Goal: Task Accomplishment & Management: Use online tool/utility

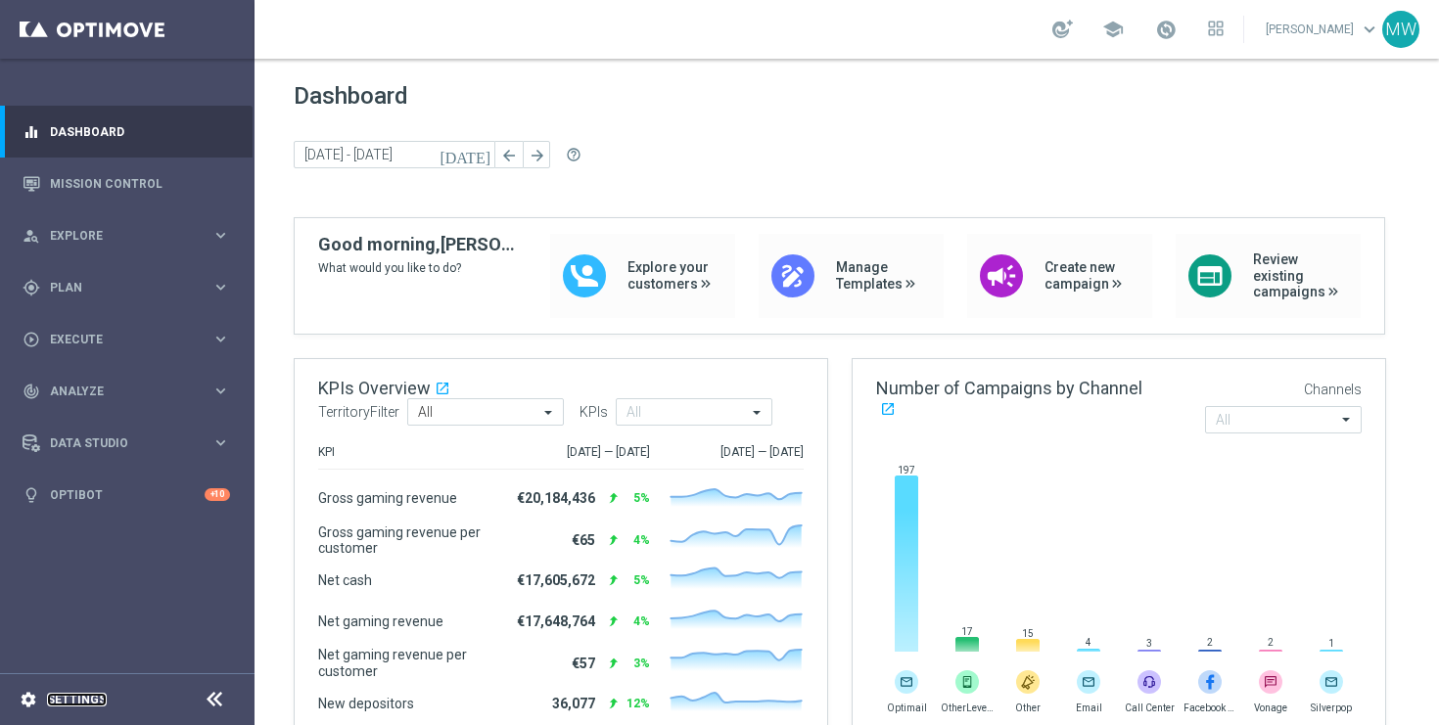
click at [82, 698] on link "Settings" at bounding box center [77, 700] width 60 height 12
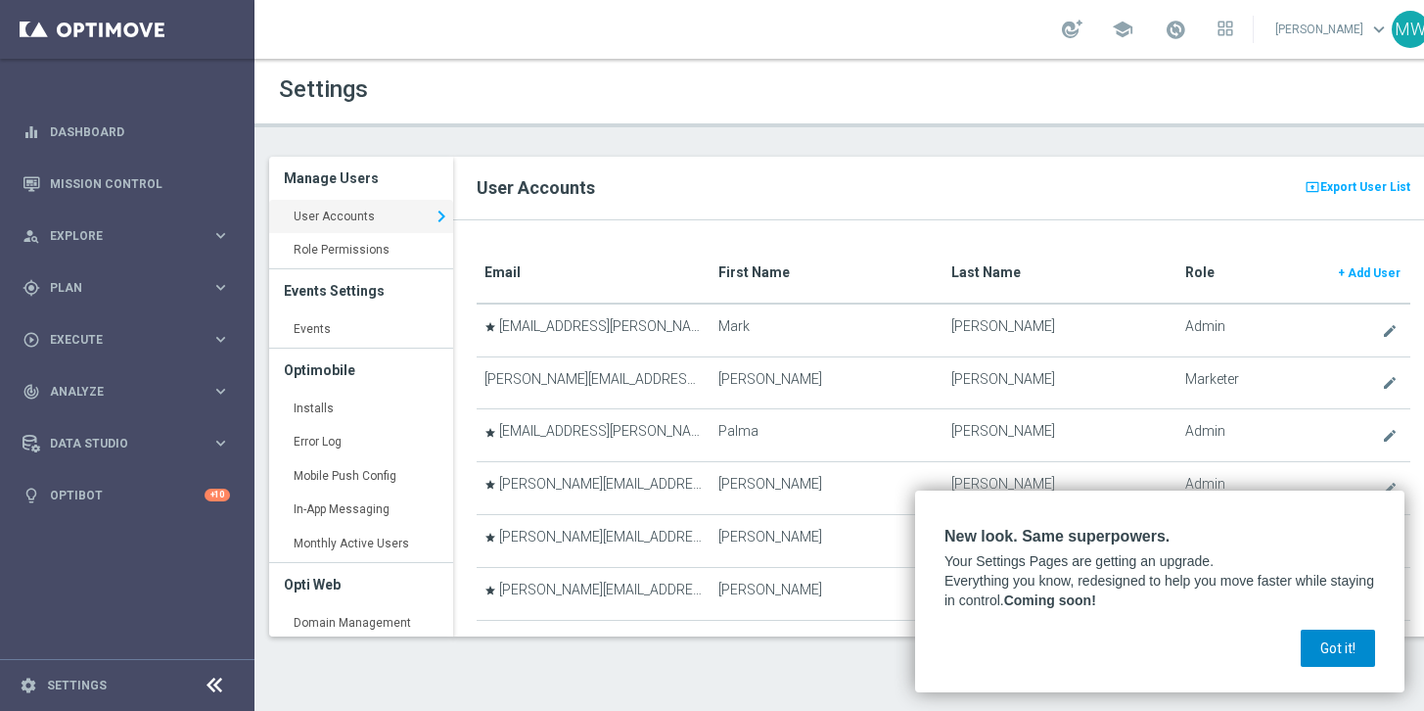
click at [1339, 645] on button "Got it!" at bounding box center [1338, 647] width 74 height 37
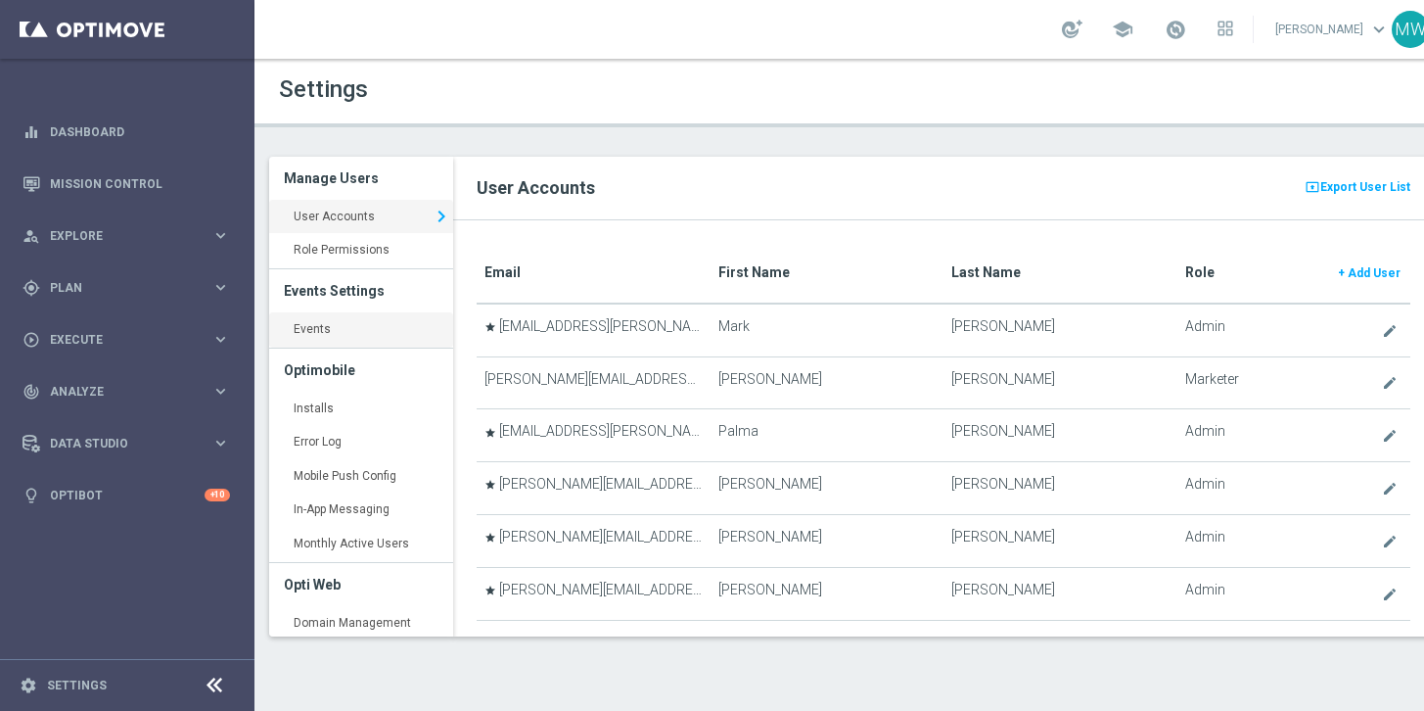
click at [330, 335] on link "Events keyboard_arrow_right" at bounding box center [361, 329] width 184 height 35
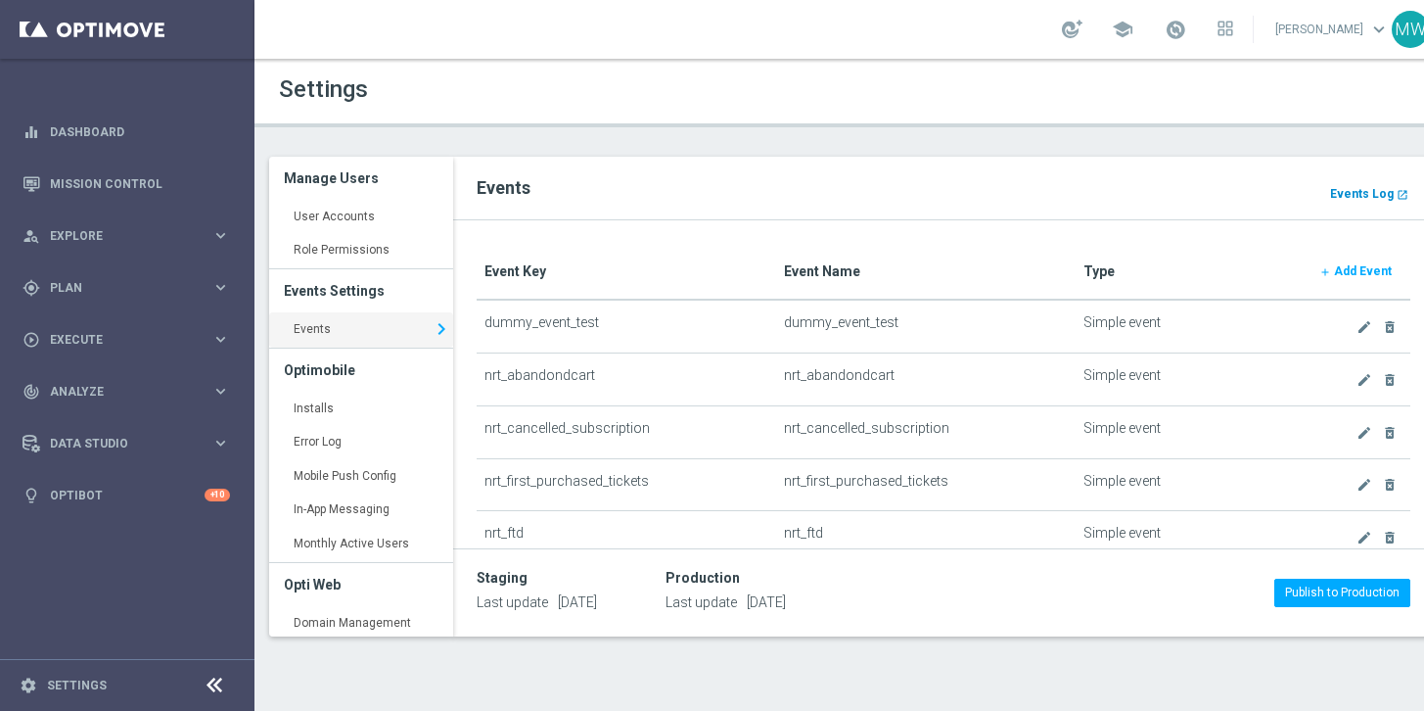
drag, startPoint x: 1362, startPoint y: 195, endPoint x: 1353, endPoint y: 197, distance: 10.0
click at [1362, 195] on b "Events Log" at bounding box center [1362, 194] width 64 height 14
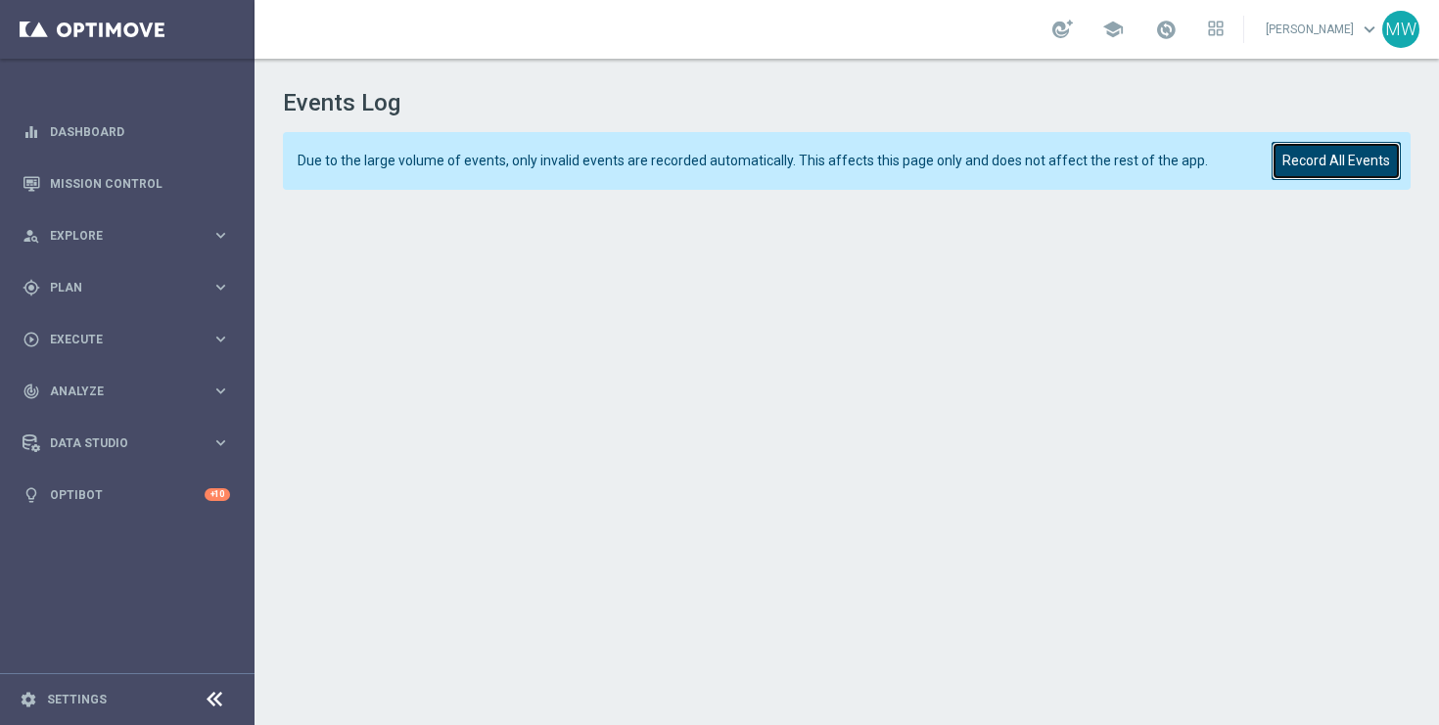
click at [1317, 161] on button "Record All Events" at bounding box center [1335, 161] width 129 height 38
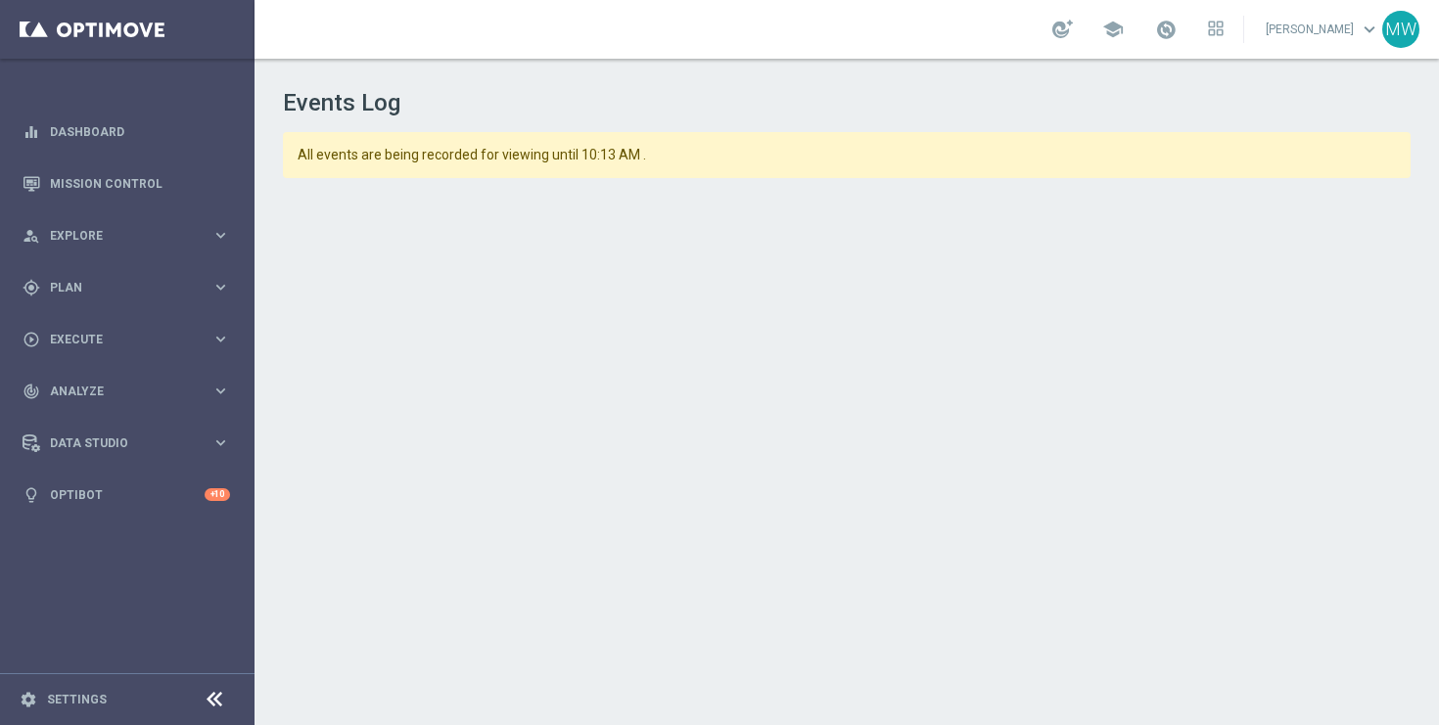
click at [264, 368] on div "Events Log All events are being recorded for viewing until 10:13 AM ." at bounding box center [846, 389] width 1184 height 660
